Goal: Find contact information: Find contact information

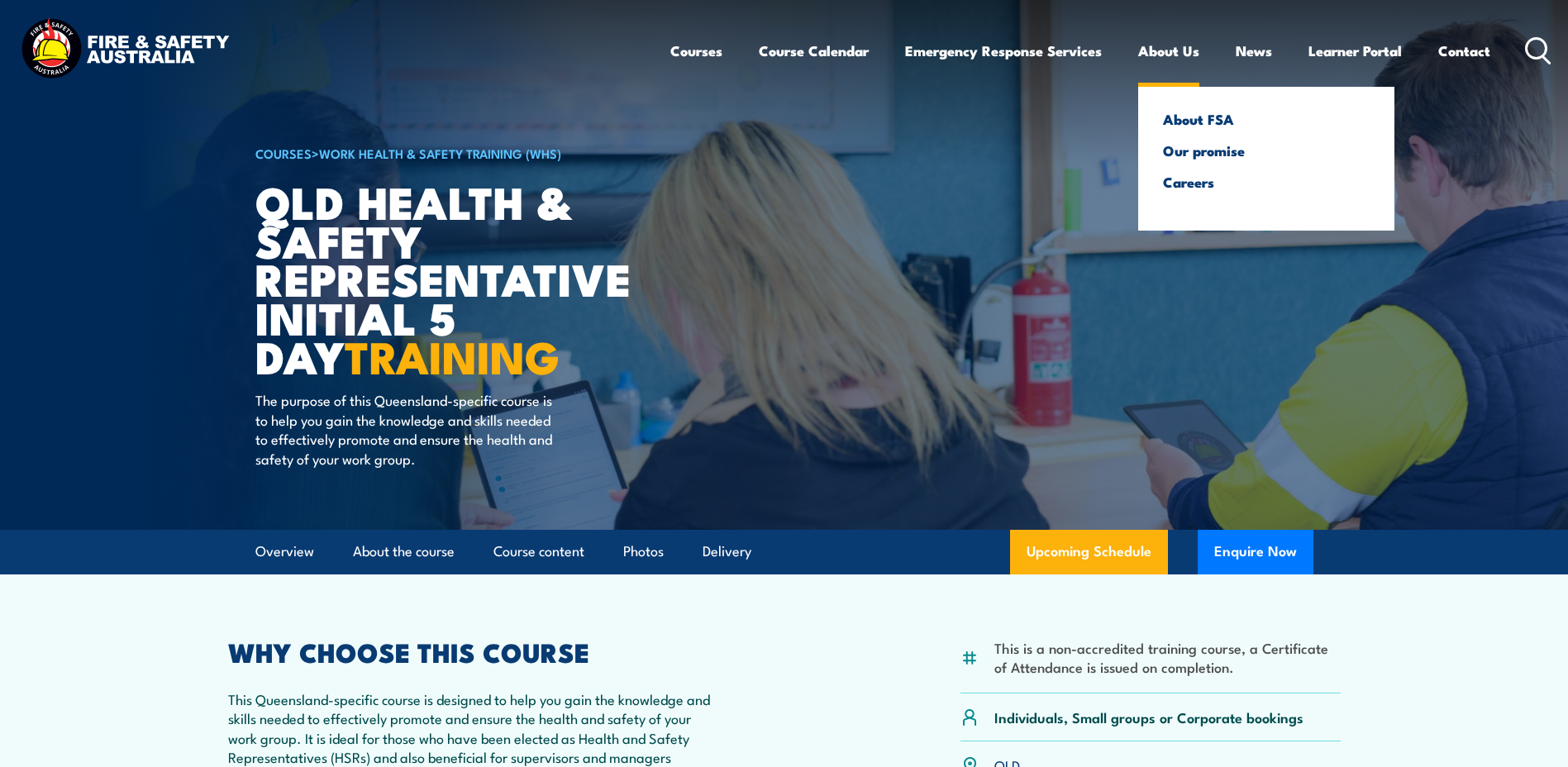
click at [1180, 55] on link "About Us" at bounding box center [1168, 51] width 61 height 44
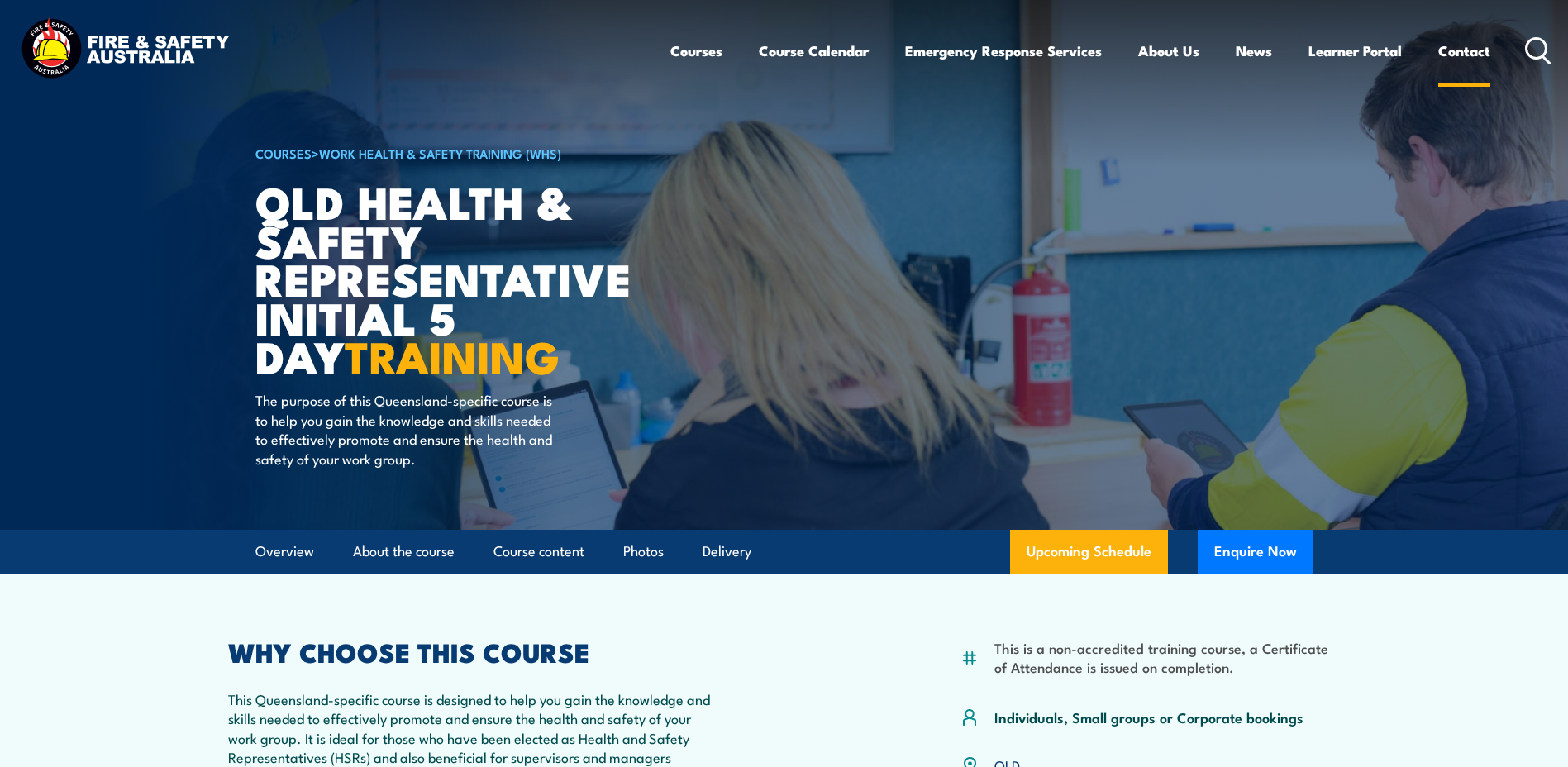
click at [1473, 49] on link "Contact" at bounding box center [1465, 51] width 52 height 44
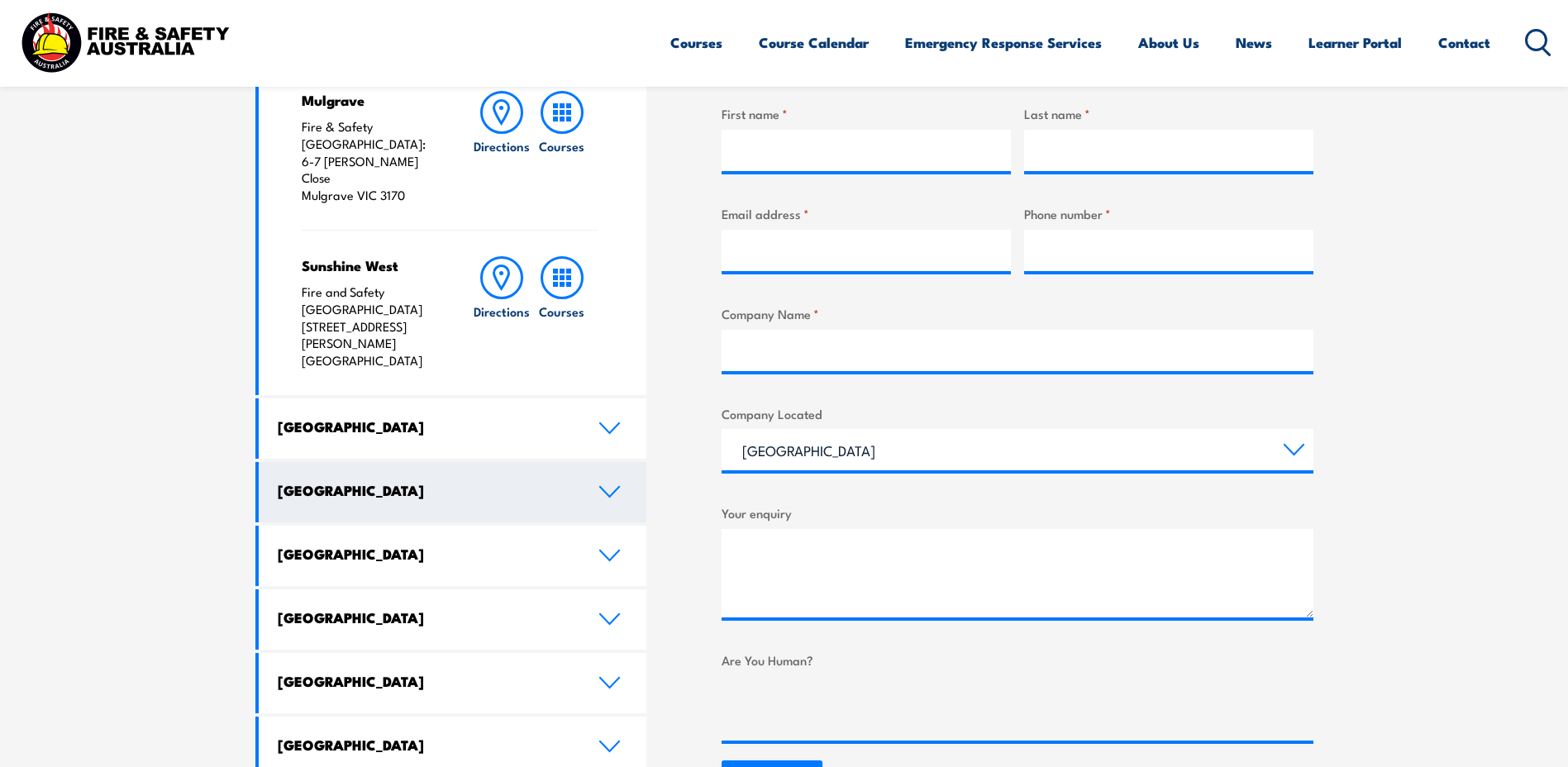
scroll to position [662, 0]
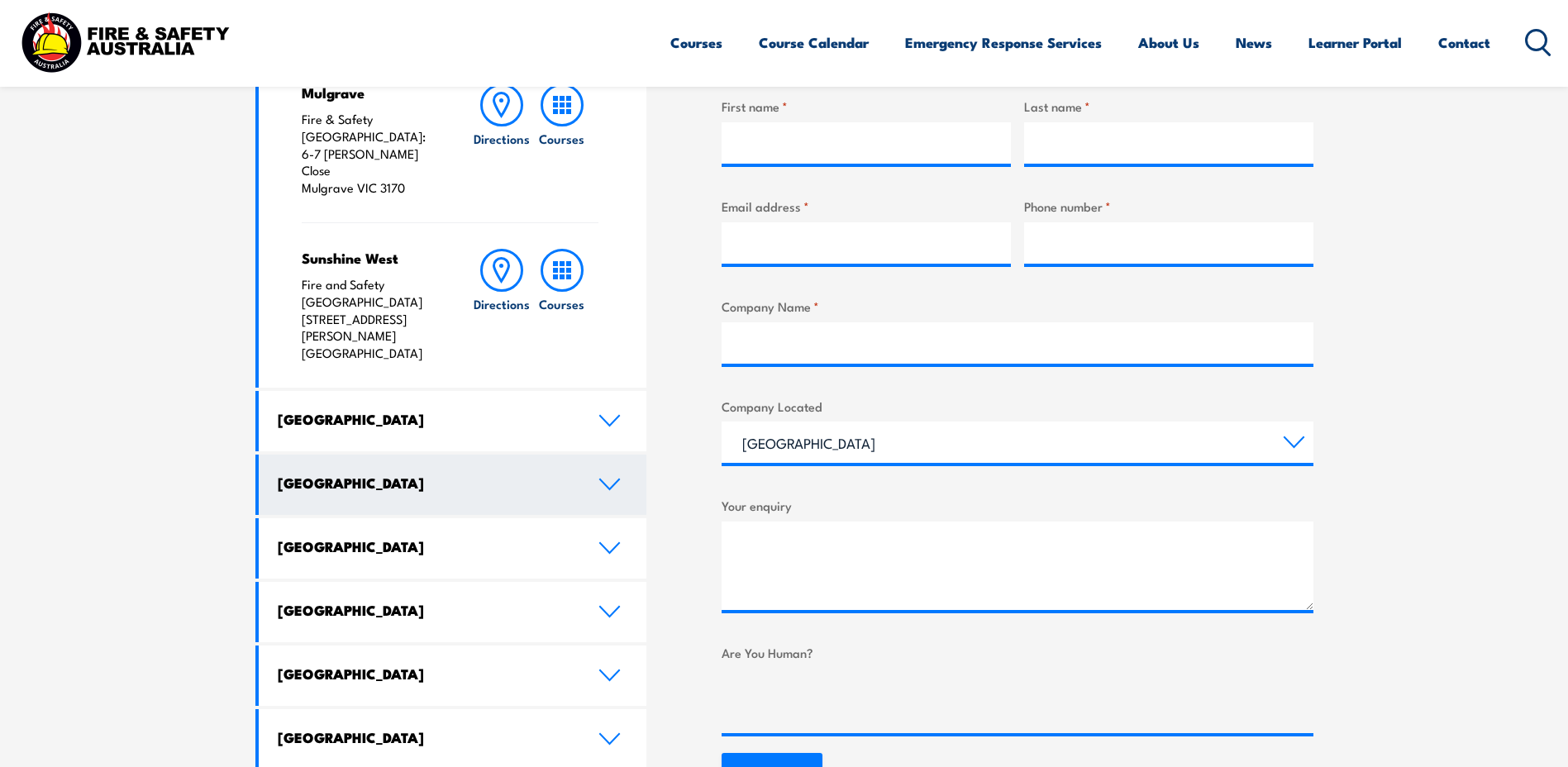
click at [455, 455] on link "[GEOGRAPHIC_DATA]" at bounding box center [453, 484] width 389 height 61
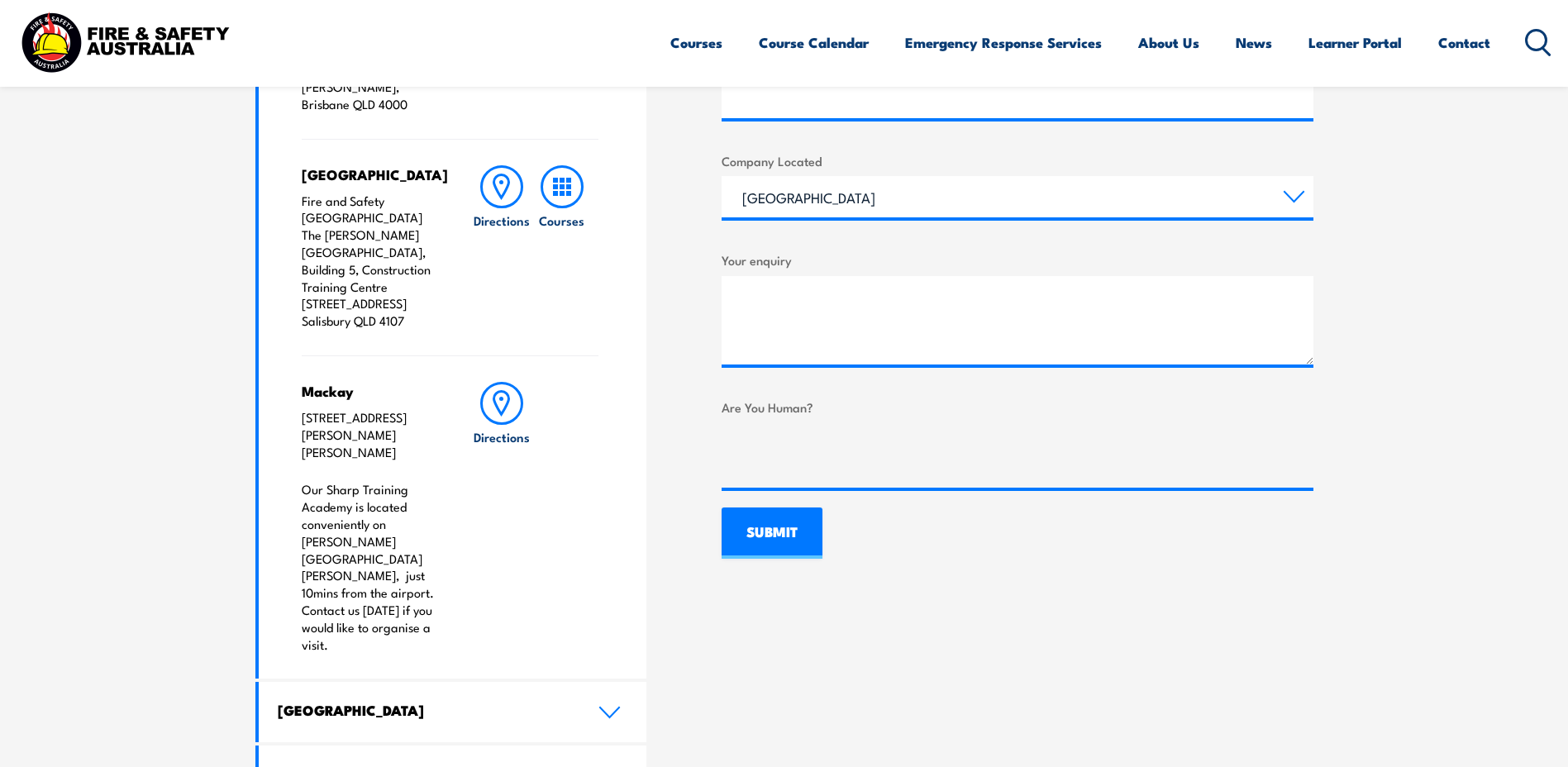
scroll to position [909, 0]
